Goal: Task Accomplishment & Management: Complete application form

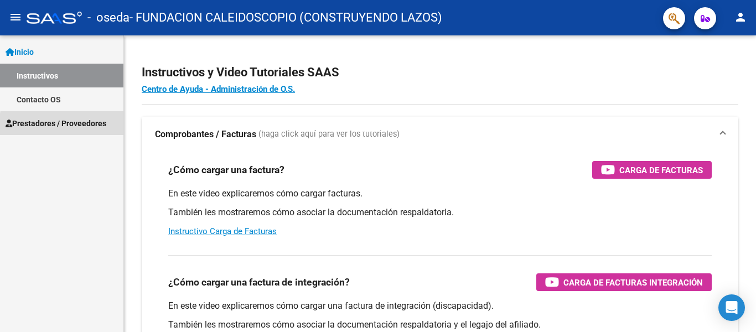
click at [80, 126] on span "Prestadores / Proveedores" at bounding box center [56, 123] width 101 height 12
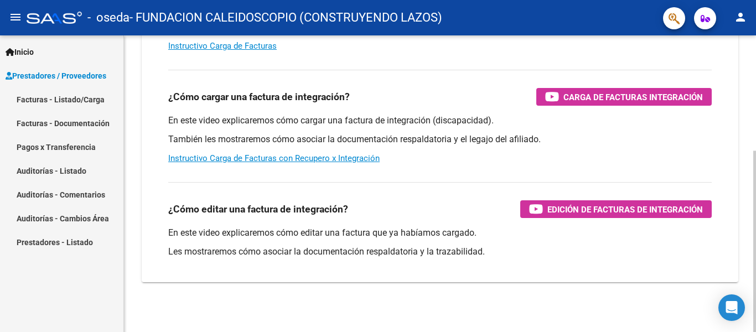
scroll to position [189, 0]
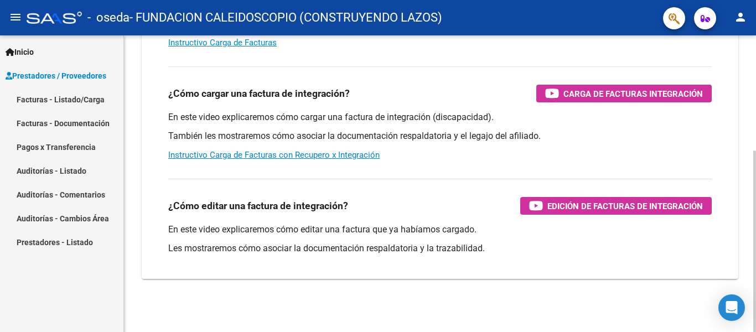
click at [743, 314] on body "menu - oseda - FUNDACION CALEIDOSCOPIO (CONSTRUYENDO LAZOS) person Inicio Instr…" at bounding box center [378, 166] width 756 height 332
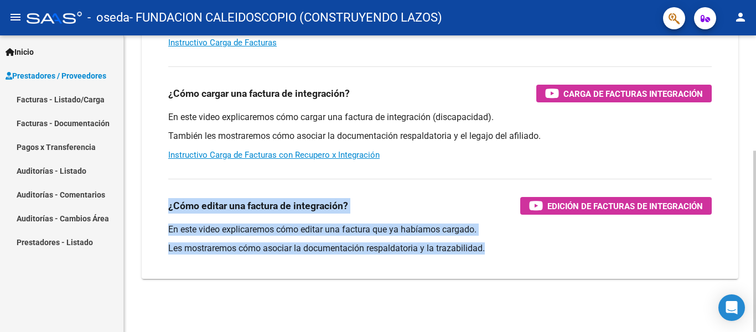
drag, startPoint x: 753, startPoint y: 296, endPoint x: 734, endPoint y: 141, distance: 156.1
click at [740, 162] on div "Instructivos y Video Tutoriales SAAS Centro de Ayuda - Administración de O.S. C…" at bounding box center [440, 89] width 632 height 485
click at [741, 16] on mat-icon "person" at bounding box center [740, 17] width 13 height 13
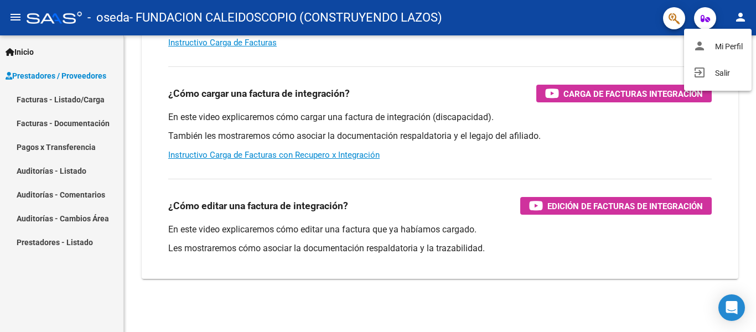
click at [422, 163] on div at bounding box center [378, 166] width 756 height 332
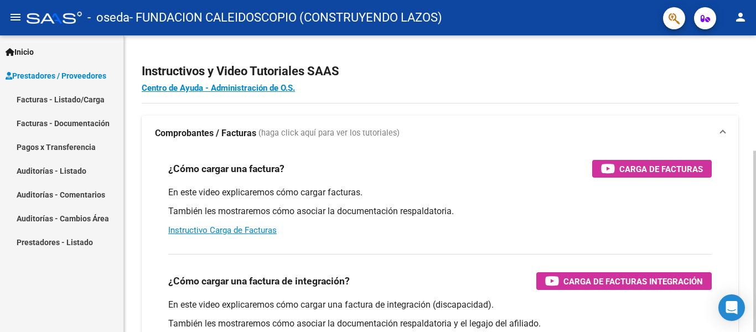
scroll to position [0, 0]
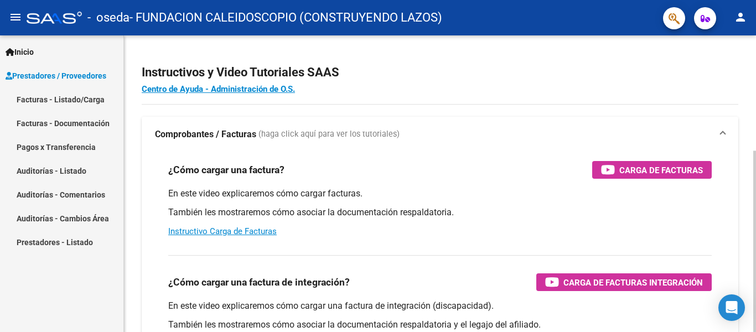
click at [740, 67] on div "Instructivos y Video Tutoriales SAAS Centro de Ayuda - Administración de O.S. C…" at bounding box center [441, 277] width 635 height 485
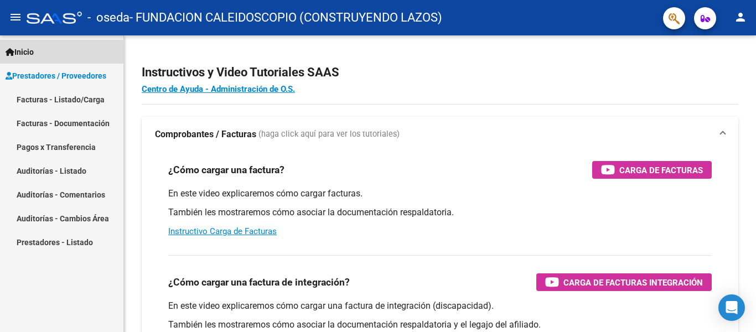
click at [24, 53] on span "Inicio" at bounding box center [20, 52] width 28 height 12
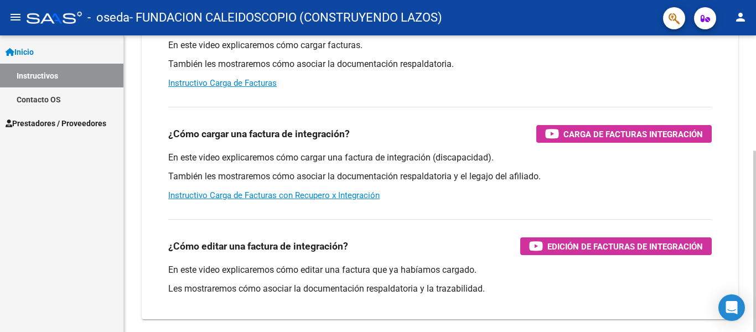
scroll to position [189, 0]
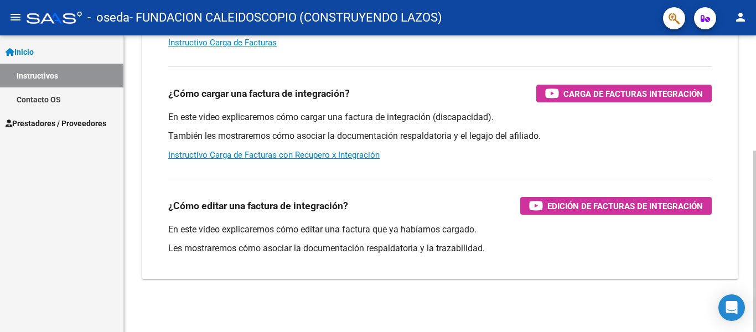
click at [748, 193] on div "Instructivos y Video Tutoriales SAAS Centro de Ayuda - Administración de O.S. C…" at bounding box center [441, 89] width 635 height 485
click at [29, 103] on link "Contacto OS" at bounding box center [61, 99] width 123 height 24
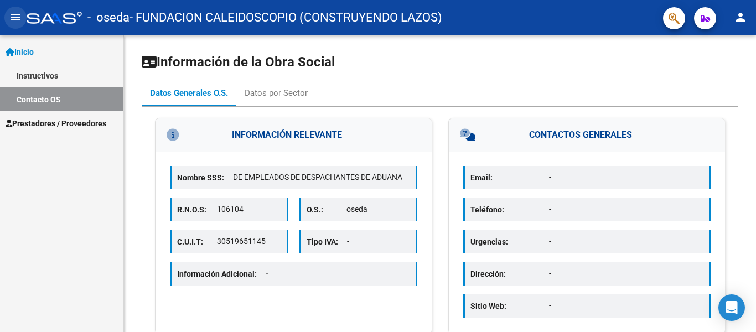
click at [13, 22] on mat-icon "menu" at bounding box center [15, 17] width 13 height 13
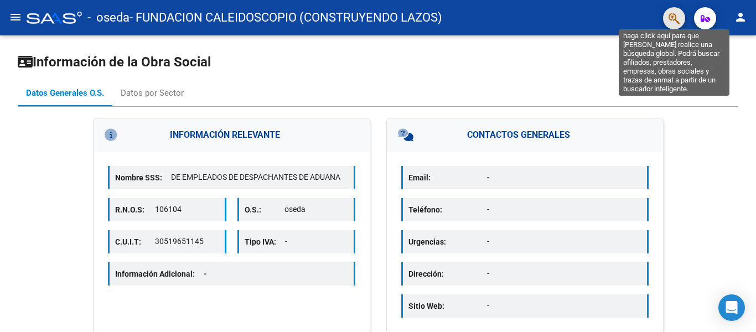
click at [671, 22] on icon "button" at bounding box center [674, 18] width 11 height 13
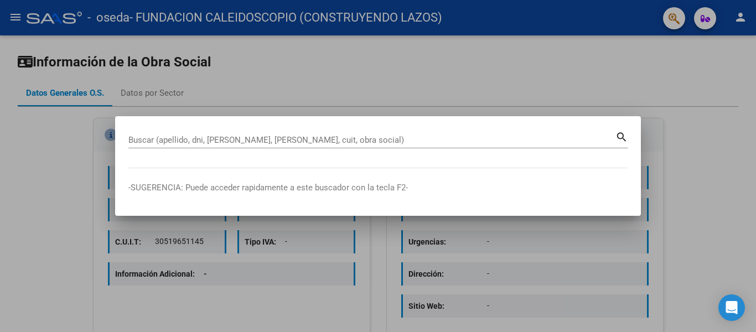
click at [709, 20] on div at bounding box center [378, 166] width 756 height 332
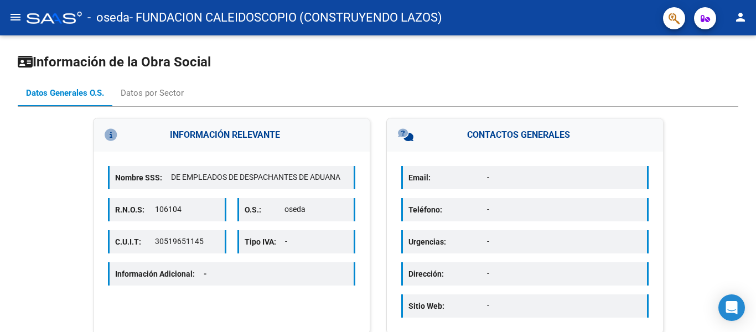
click at [709, 20] on icon "button" at bounding box center [705, 18] width 9 height 8
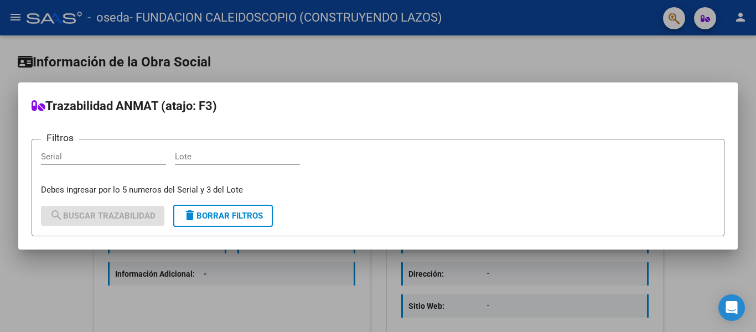
click at [747, 22] on div at bounding box center [378, 166] width 756 height 332
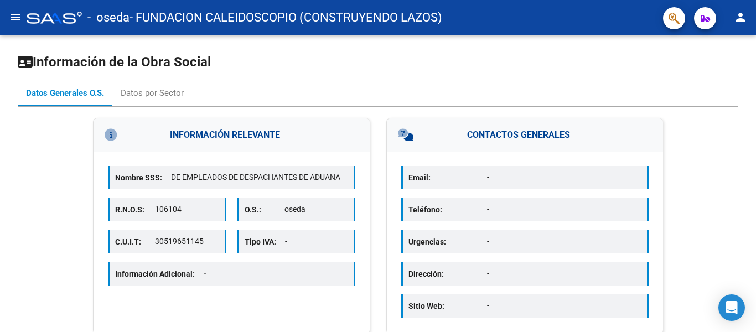
click at [746, 19] on mat-icon "person" at bounding box center [740, 17] width 13 height 13
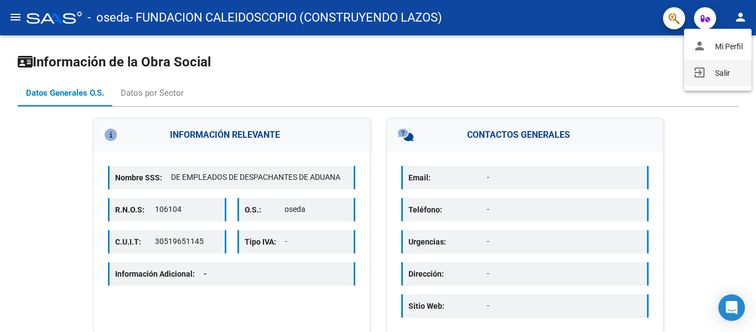
click at [731, 74] on button "exit_to_app Salir" at bounding box center [718, 73] width 68 height 27
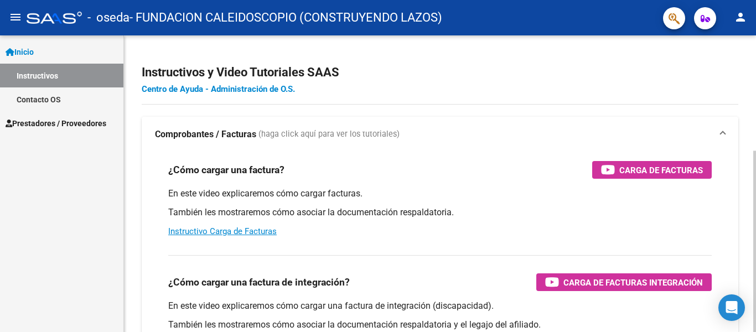
click at [254, 89] on link "Centro de Ayuda - Administración de O.S." at bounding box center [218, 89] width 153 height 10
click at [738, 20] on mat-icon "person" at bounding box center [740, 17] width 13 height 13
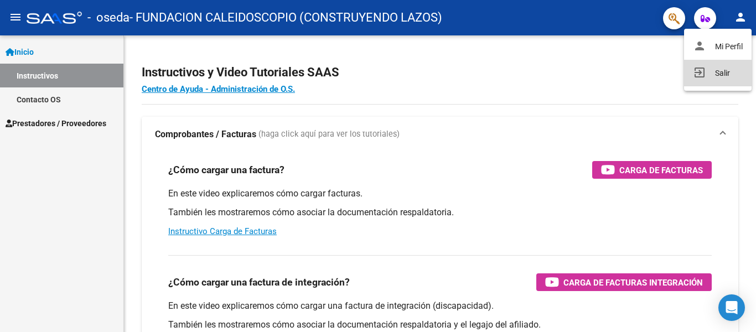
drag, startPoint x: 729, startPoint y: 77, endPoint x: 729, endPoint y: 85, distance: 8.3
click at [729, 85] on button "exit_to_app Salir" at bounding box center [718, 73] width 68 height 27
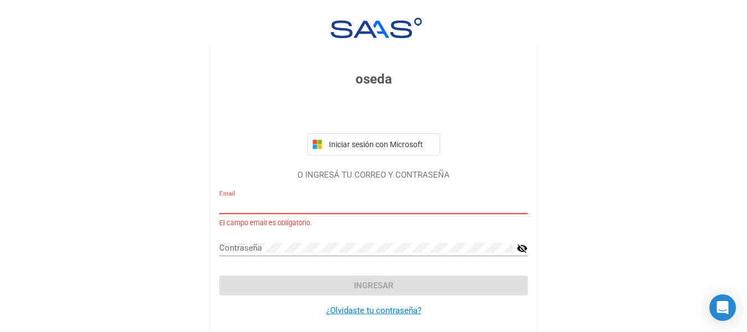
click at [316, 203] on input "Email" at bounding box center [373, 205] width 308 height 10
type input "p"
paste input "pautresols@hotmail.com"
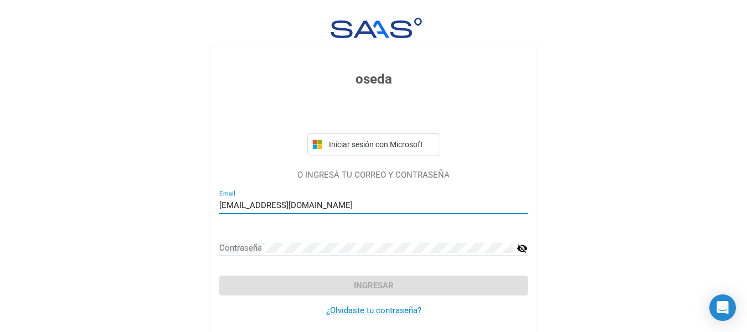
type input "pautresols@hotmail.com"
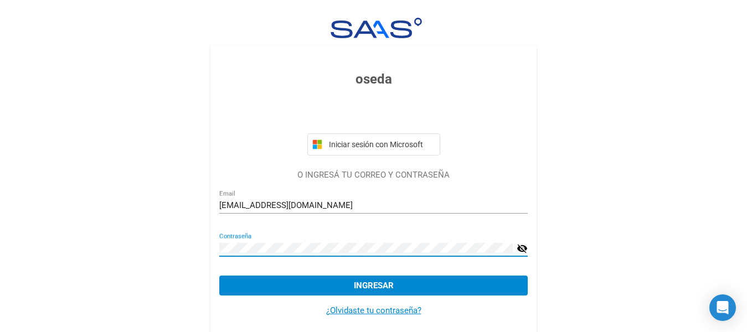
click at [520, 247] on mat-icon "visibility_off" at bounding box center [521, 248] width 11 height 13
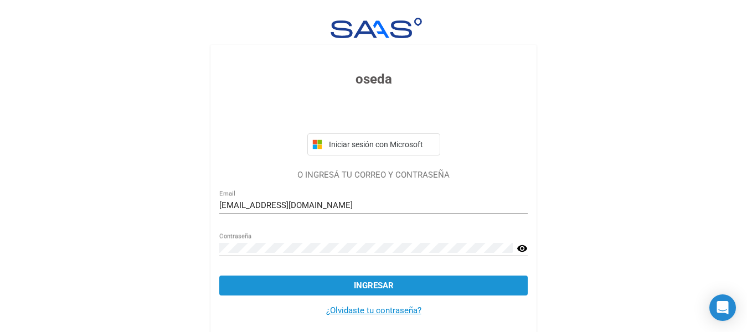
click at [378, 286] on span "Ingresar" at bounding box center [374, 286] width 40 height 10
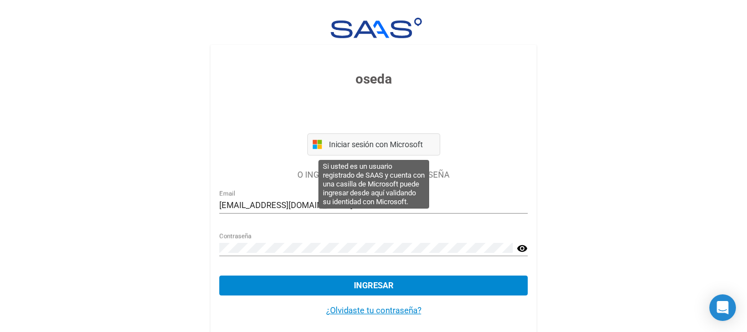
click at [373, 140] on span "Iniciar sesión con Microsoft" at bounding box center [381, 144] width 108 height 9
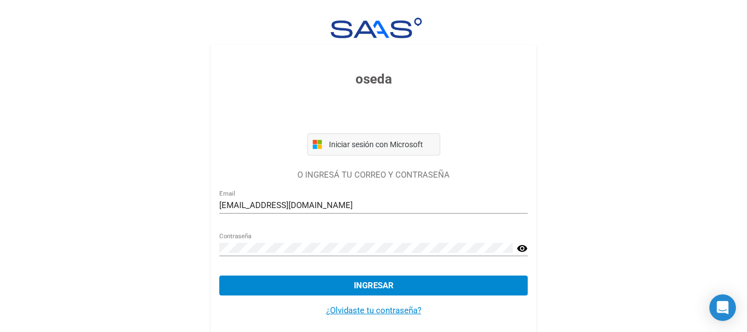
click at [376, 144] on span "Iniciar sesión con Microsoft" at bounding box center [381, 144] width 108 height 9
click at [435, 290] on button "Ingresar" at bounding box center [373, 286] width 308 height 20
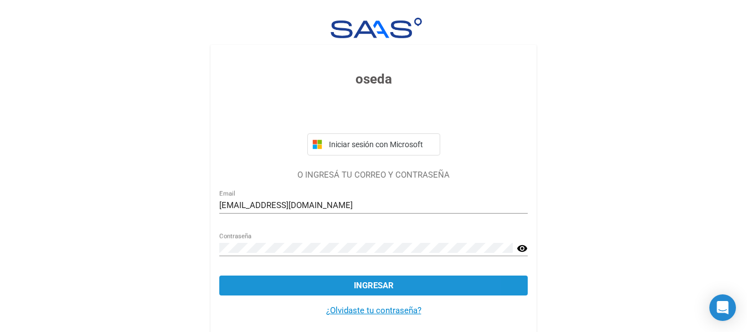
click at [392, 288] on span "Ingresar" at bounding box center [374, 286] width 40 height 10
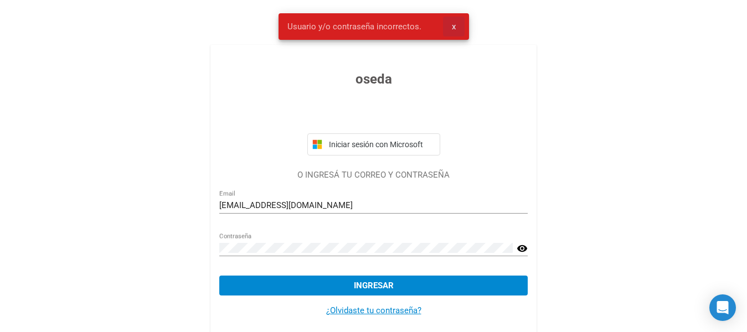
click at [455, 26] on span "x" at bounding box center [454, 27] width 4 height 10
